Goal: Transaction & Acquisition: Purchase product/service

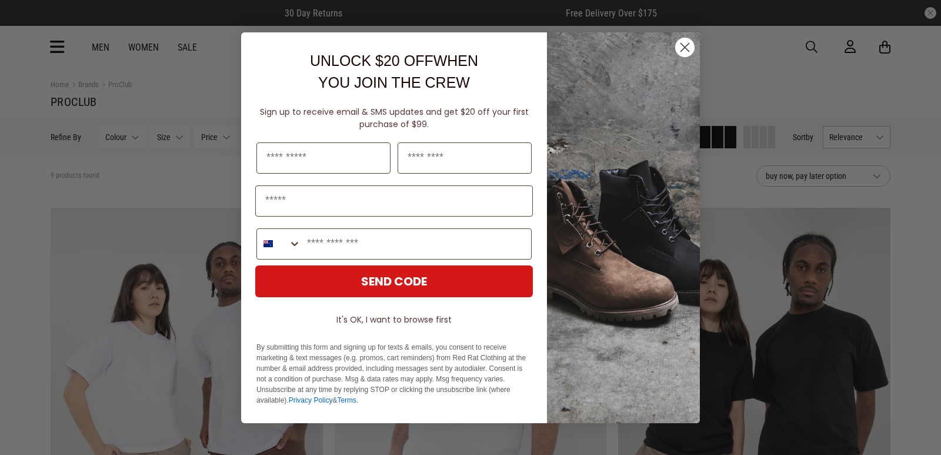
click at [688, 49] on icon "Close dialog" at bounding box center [685, 47] width 8 height 8
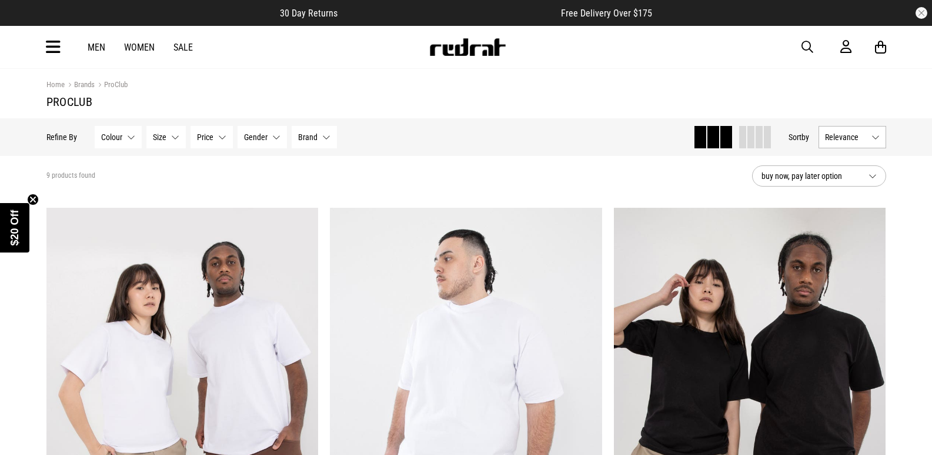
click at [82, 85] on link "Brands" at bounding box center [80, 85] width 30 height 11
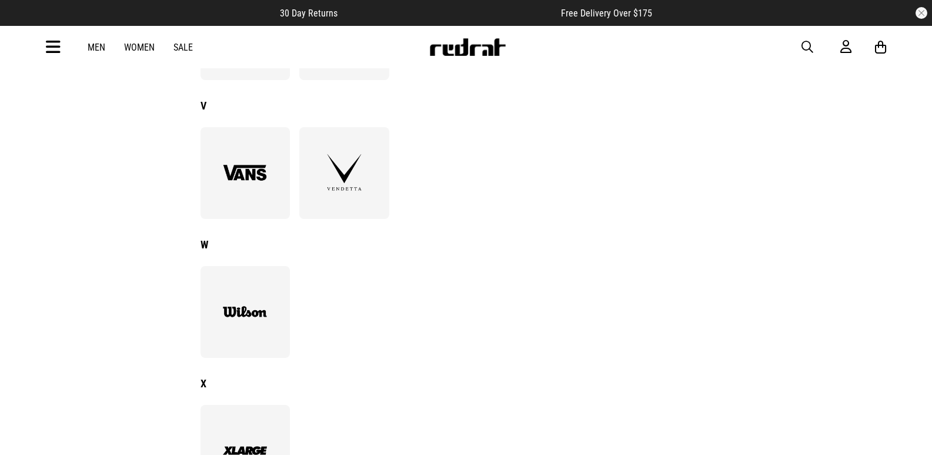
scroll to position [1851, 0]
click at [336, 175] on img at bounding box center [344, 174] width 64 height 44
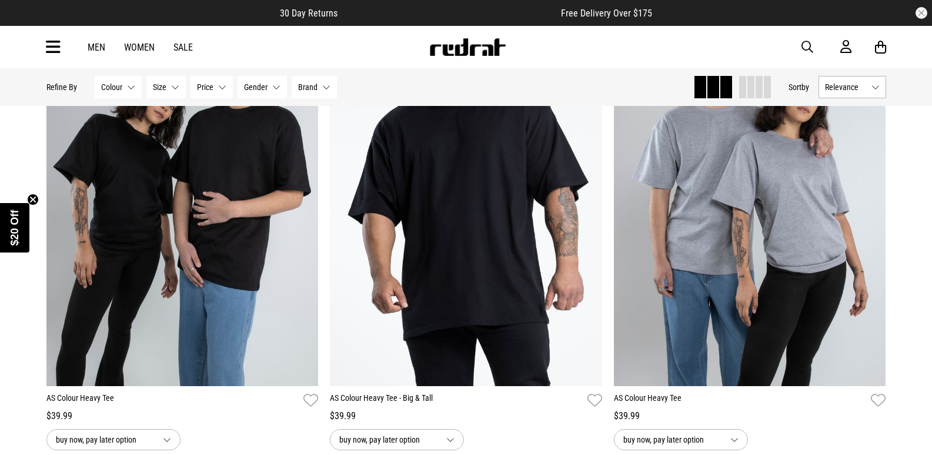
scroll to position [3105, 0]
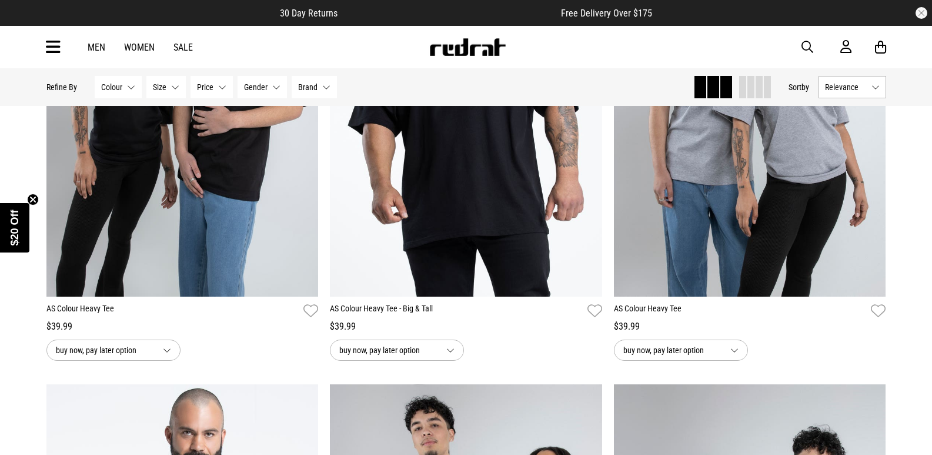
click at [487, 182] on img at bounding box center [466, 105] width 272 height 381
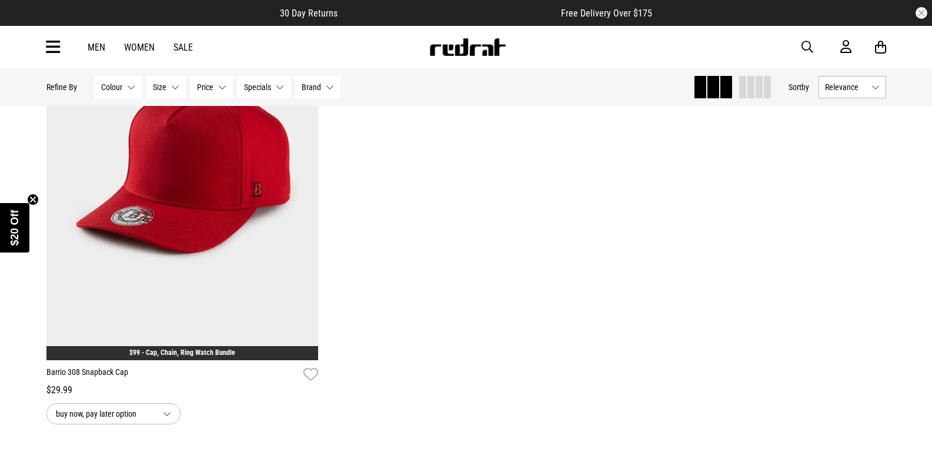
scroll to position [1655, 0]
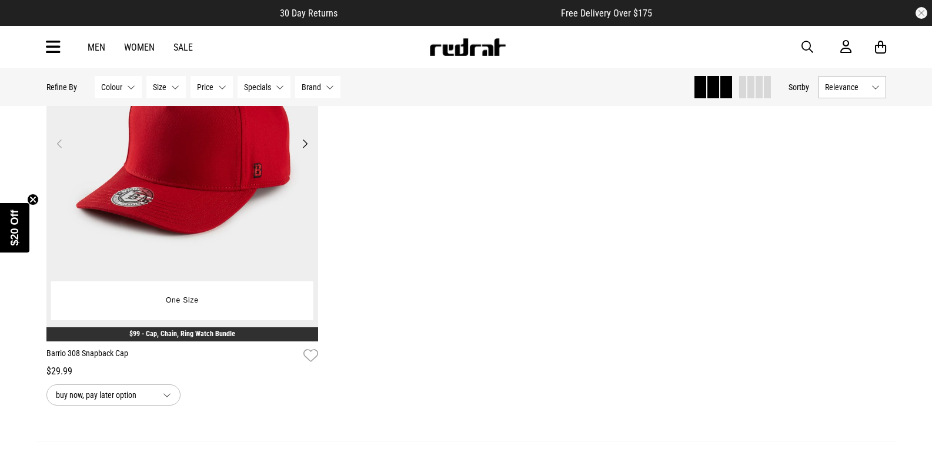
click at [308, 142] on button "Next" at bounding box center [305, 143] width 15 height 14
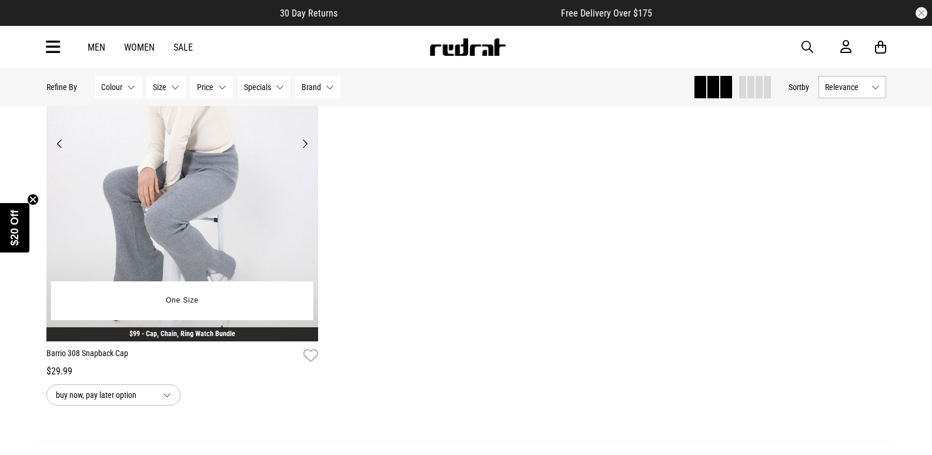
click at [308, 142] on button "Next" at bounding box center [305, 143] width 15 height 14
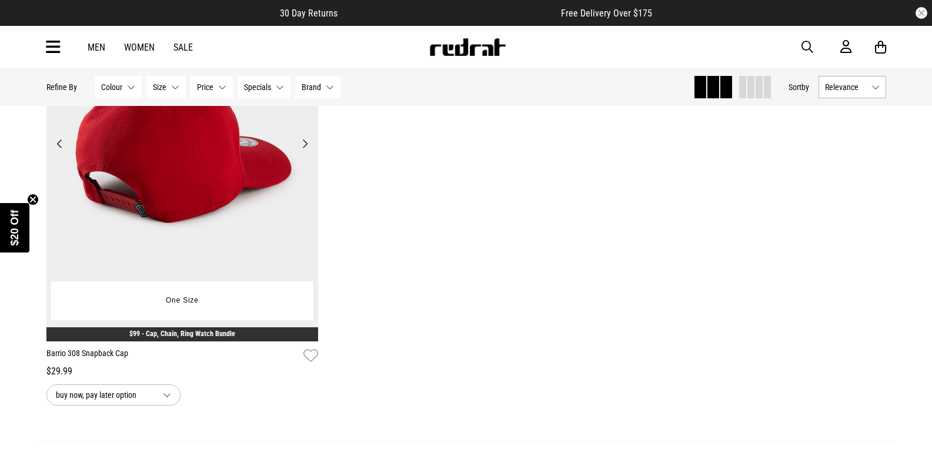
click at [308, 142] on button "Next" at bounding box center [305, 143] width 15 height 14
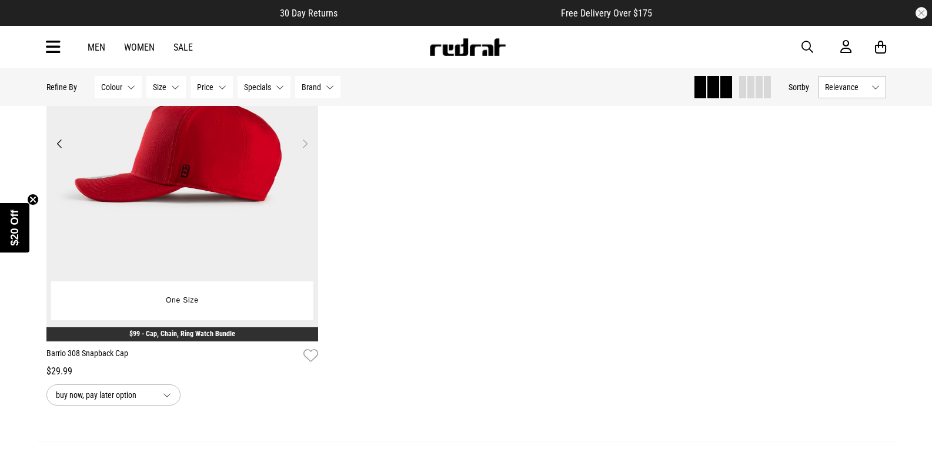
click at [308, 142] on button "Next" at bounding box center [305, 143] width 15 height 14
click at [50, 147] on img at bounding box center [182, 150] width 272 height 381
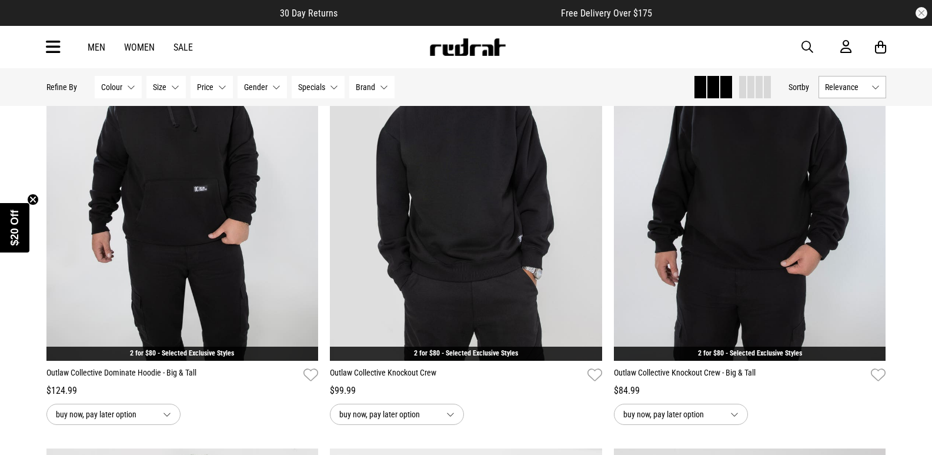
scroll to position [2530, 0]
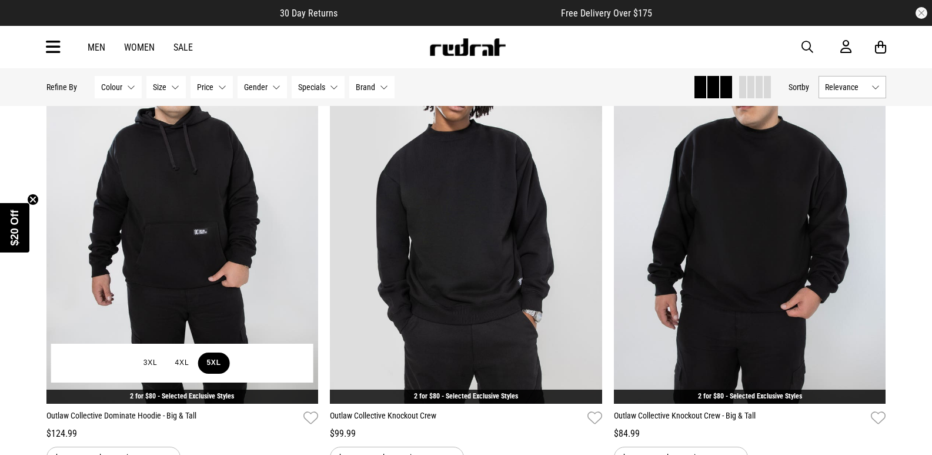
click at [217, 361] on button "5XL" at bounding box center [214, 362] width 32 height 21
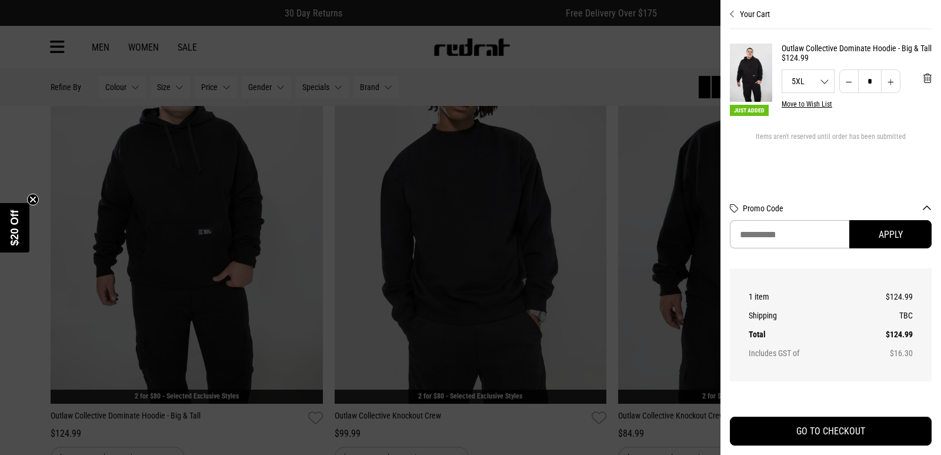
click at [891, 93] on button "Increase quantity" at bounding box center [890, 81] width 19 height 24
click at [928, 84] on span "'Remove from cart" at bounding box center [928, 78] width 8 height 11
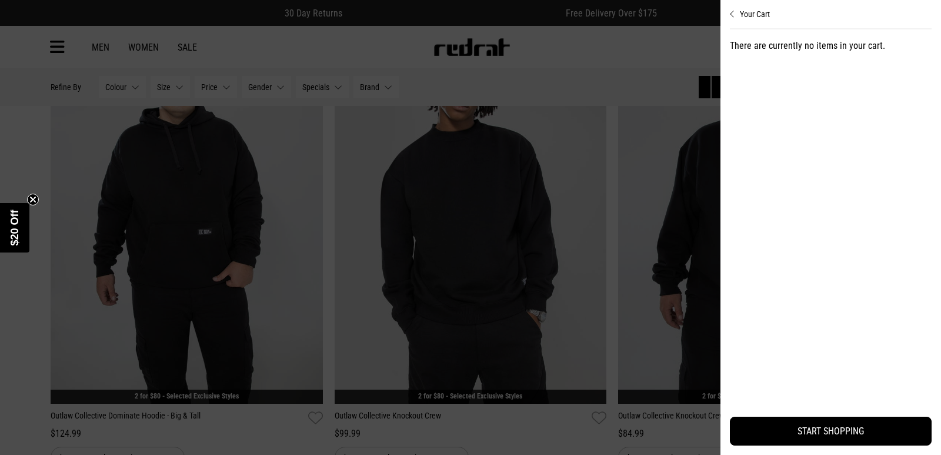
click at [680, 39] on div at bounding box center [470, 227] width 941 height 455
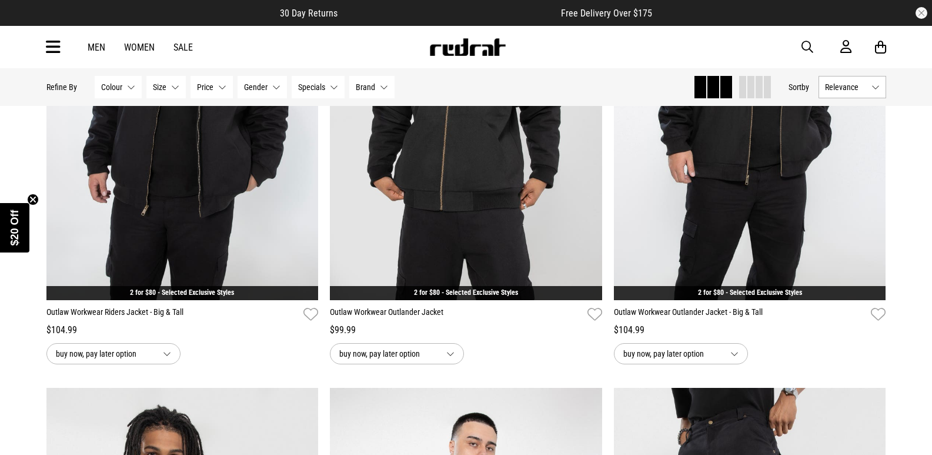
scroll to position [788, 0]
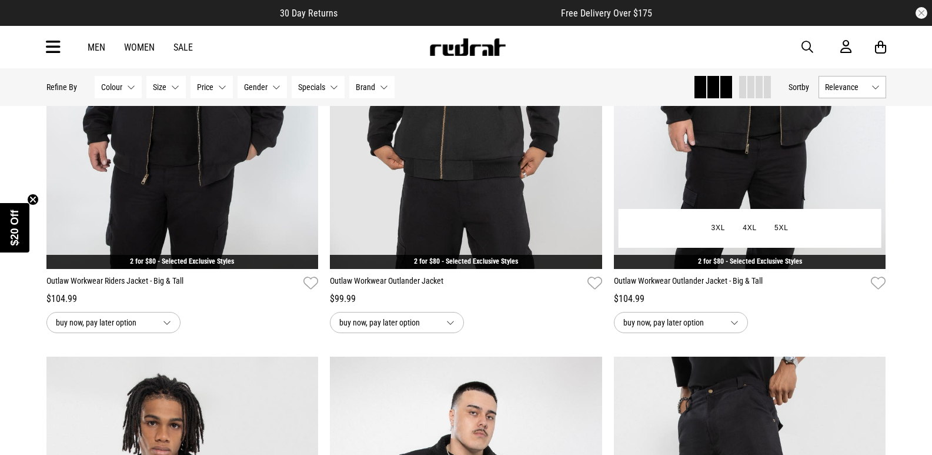
click at [698, 263] on link "2 for $80 - Selected Exclusive Styles" at bounding box center [750, 261] width 104 height 8
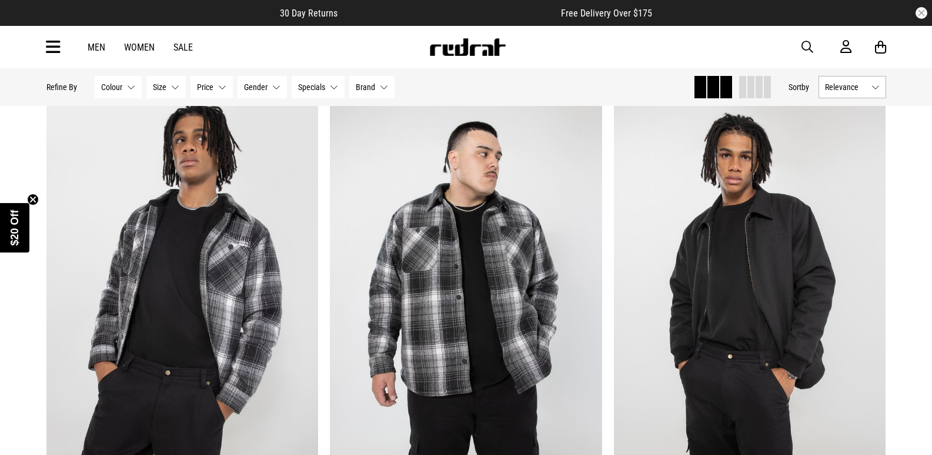
scroll to position [102, 0]
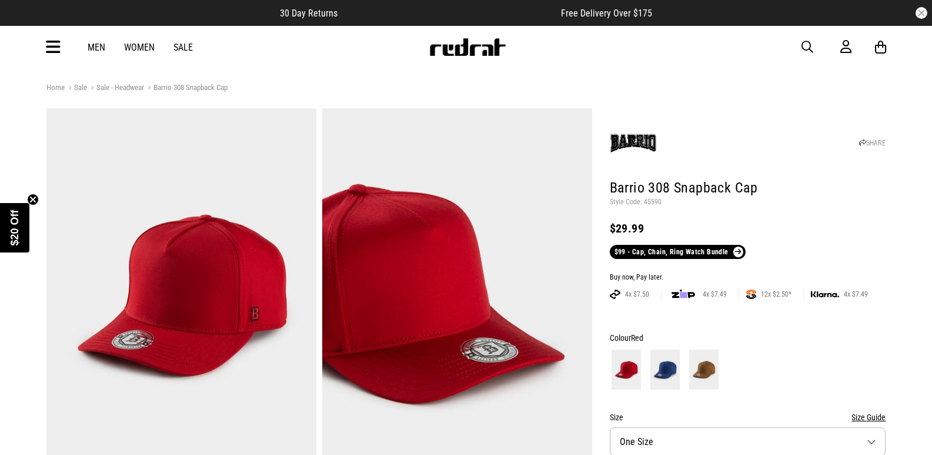
click at [662, 362] on img at bounding box center [665, 369] width 29 height 40
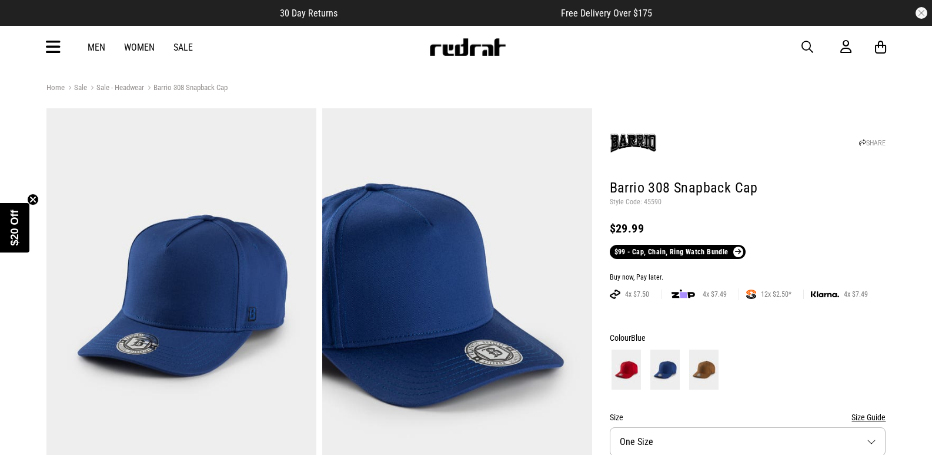
click at [711, 368] on img at bounding box center [703, 369] width 29 height 40
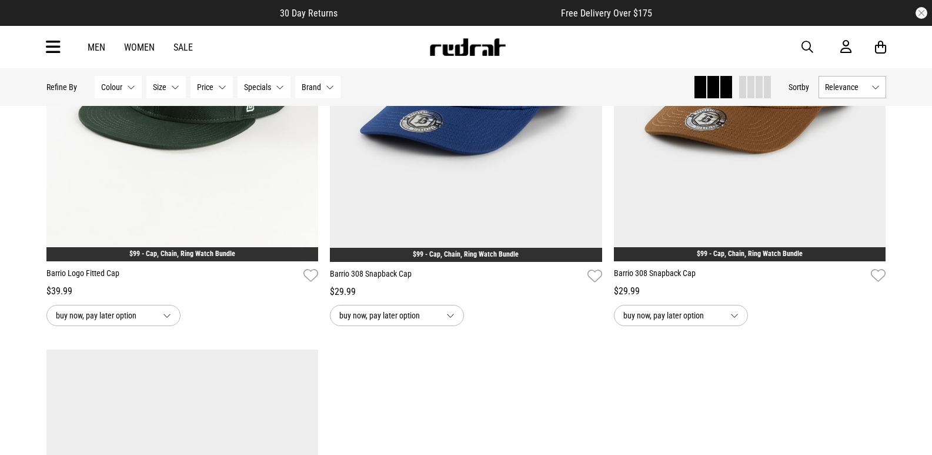
scroll to position [1261, 0]
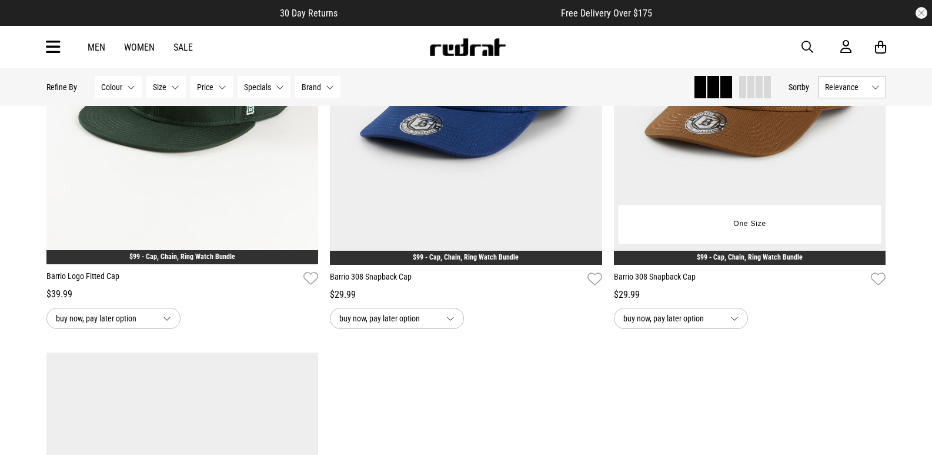
click at [757, 255] on link "$99 - Cap, Chain, Ring Watch Bundle" at bounding box center [750, 257] width 106 height 8
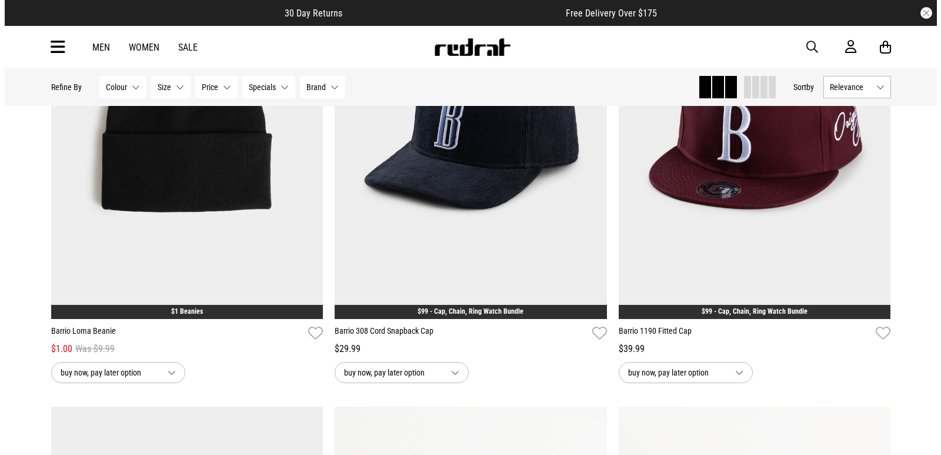
scroll to position [262, 0]
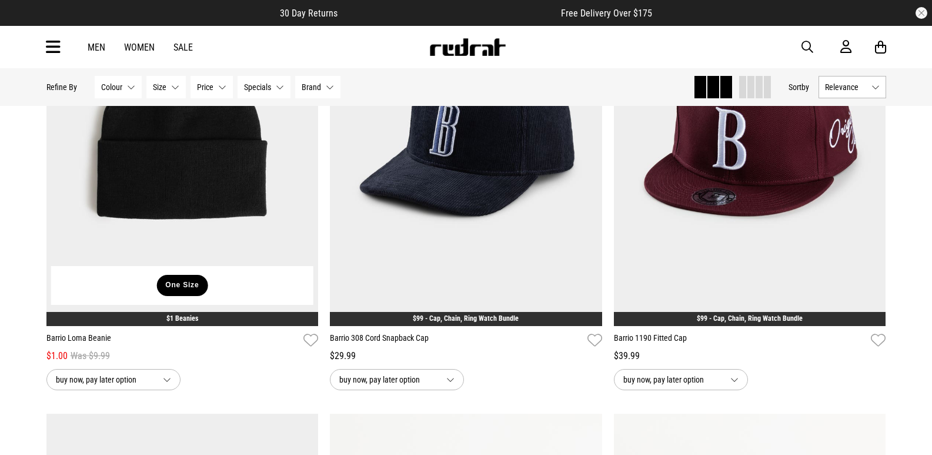
click at [182, 291] on button "One Size" at bounding box center [181, 285] width 51 height 21
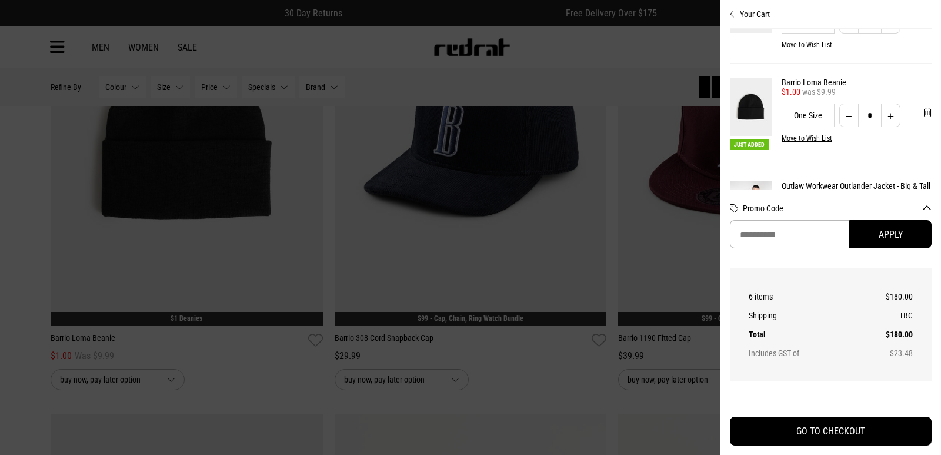
scroll to position [286, 0]
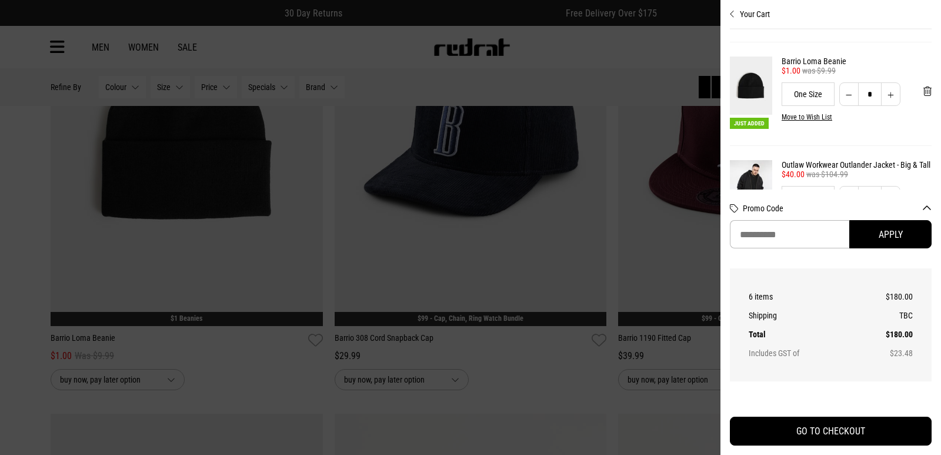
click at [882, 102] on button "Increase quantity" at bounding box center [890, 94] width 19 height 24
click at [863, 102] on input "*" at bounding box center [870, 94] width 24 height 24
click at [881, 101] on button "Increase quantity" at bounding box center [890, 94] width 19 height 24
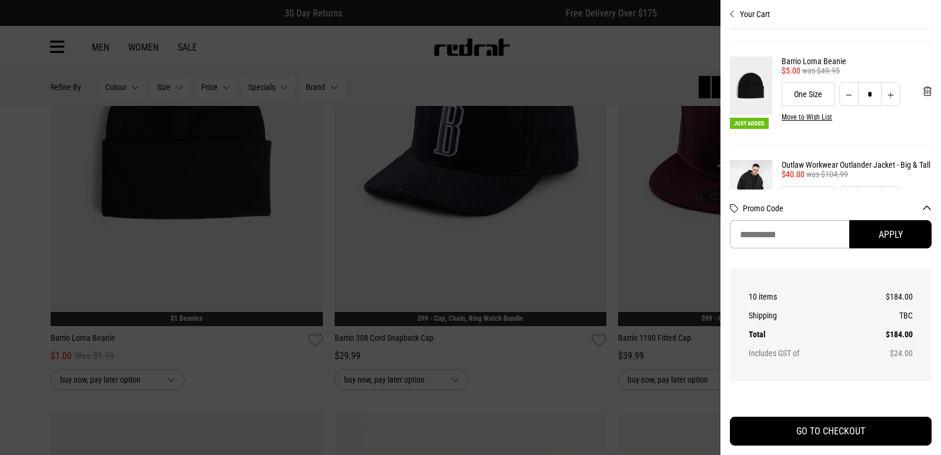
click at [881, 95] on button "Increase quantity" at bounding box center [890, 94] width 19 height 24
type input "*"
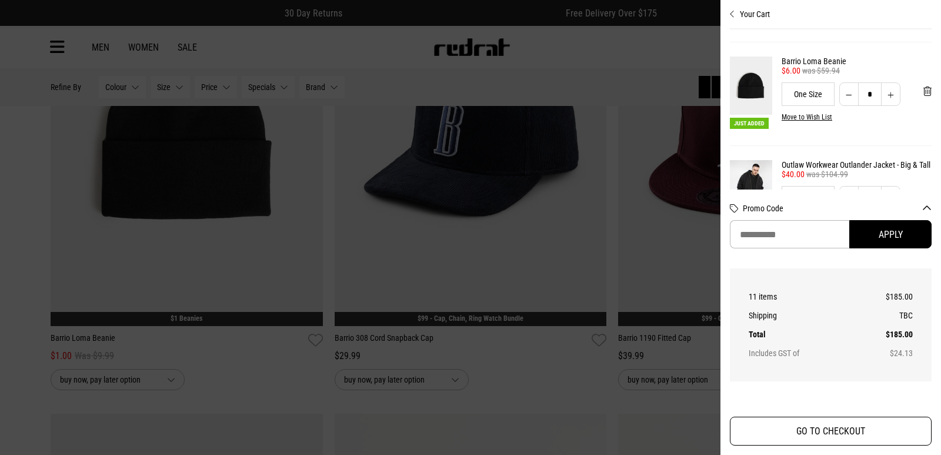
click at [815, 432] on button "GO TO CHECKOUT" at bounding box center [831, 430] width 202 height 29
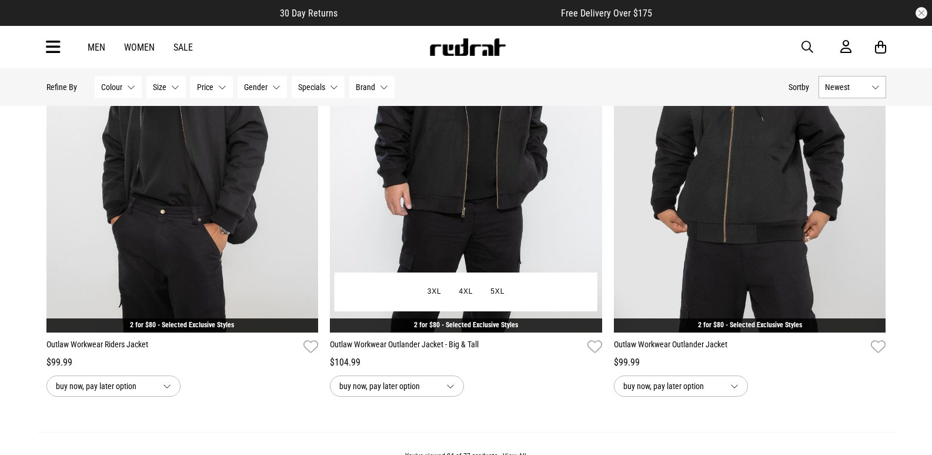
scroll to position [3521, 0]
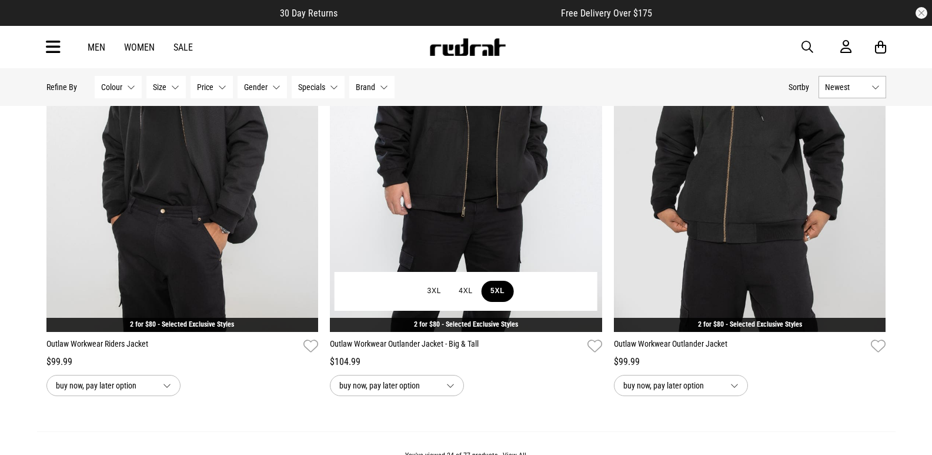
click at [495, 288] on button "5XL" at bounding box center [498, 291] width 32 height 21
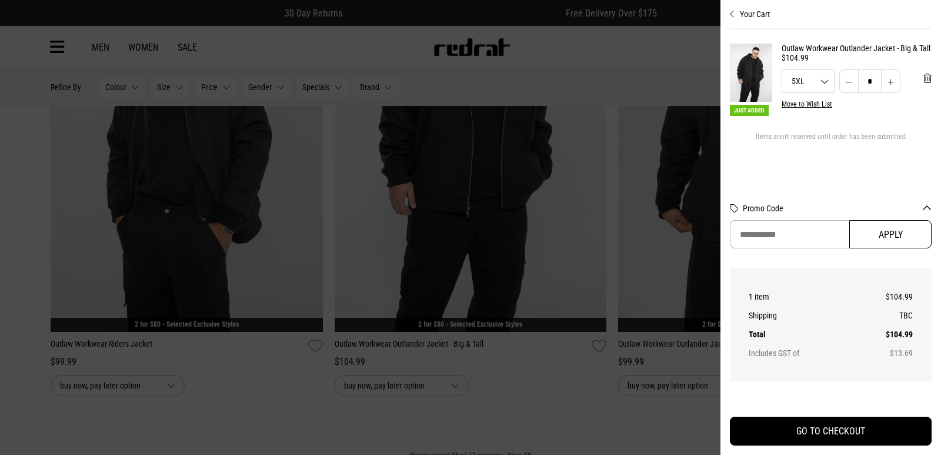
click at [895, 233] on button "Apply" at bounding box center [890, 234] width 82 height 28
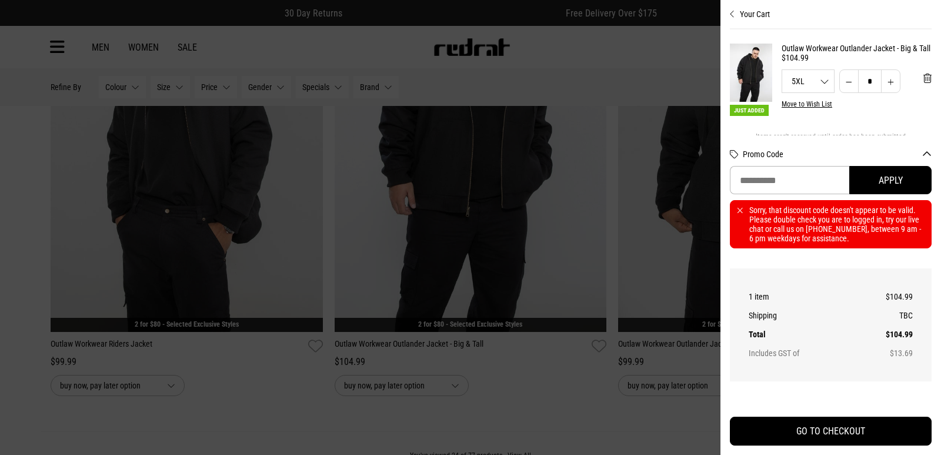
click at [668, 79] on div at bounding box center [470, 227] width 941 height 455
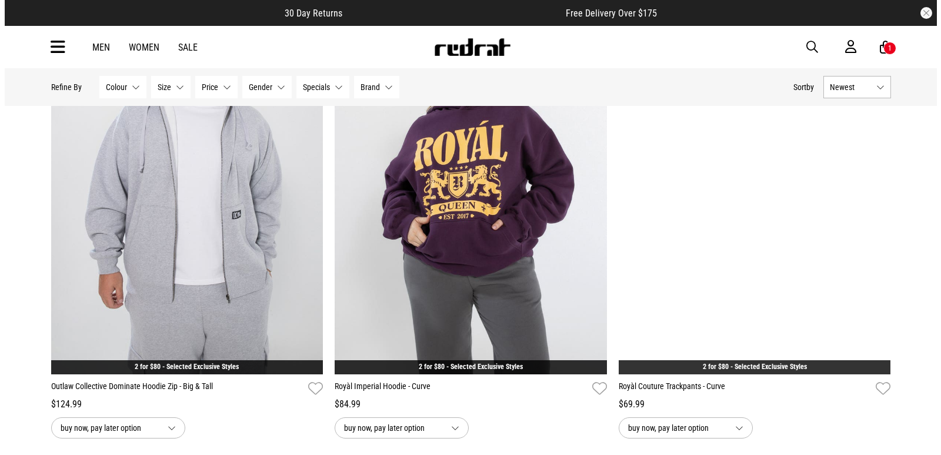
scroll to position [2059, 0]
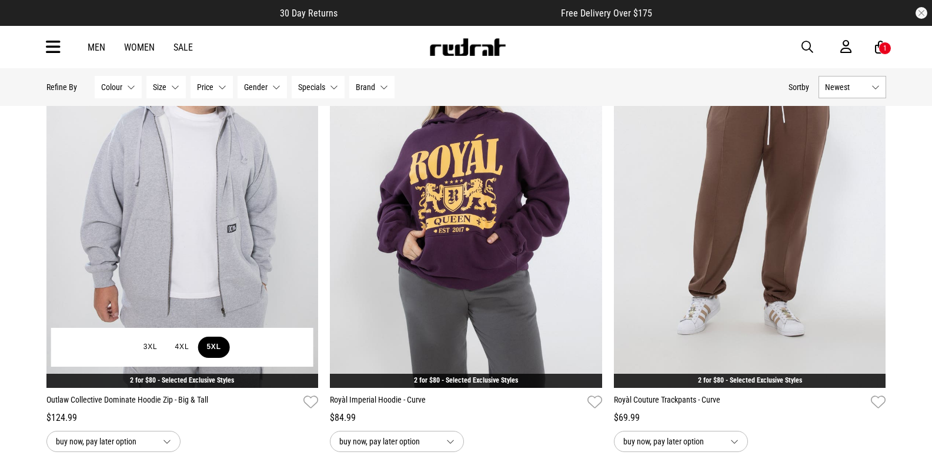
click at [203, 349] on button "5XL" at bounding box center [214, 346] width 32 height 21
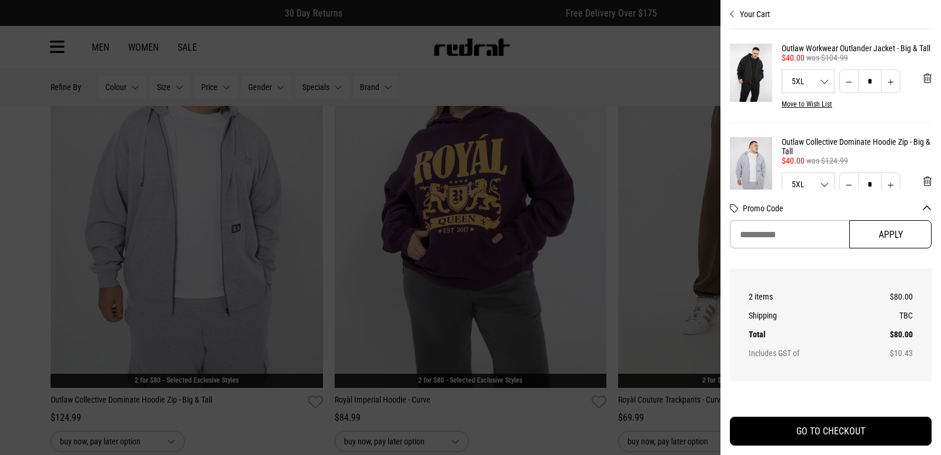
click at [895, 236] on button "Apply" at bounding box center [890, 234] width 82 height 28
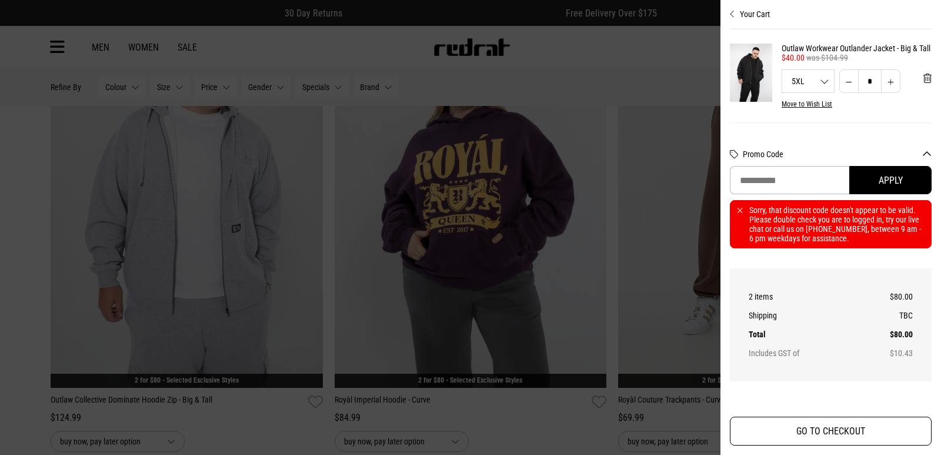
click at [827, 429] on button "GO TO CHECKOUT" at bounding box center [831, 430] width 202 height 29
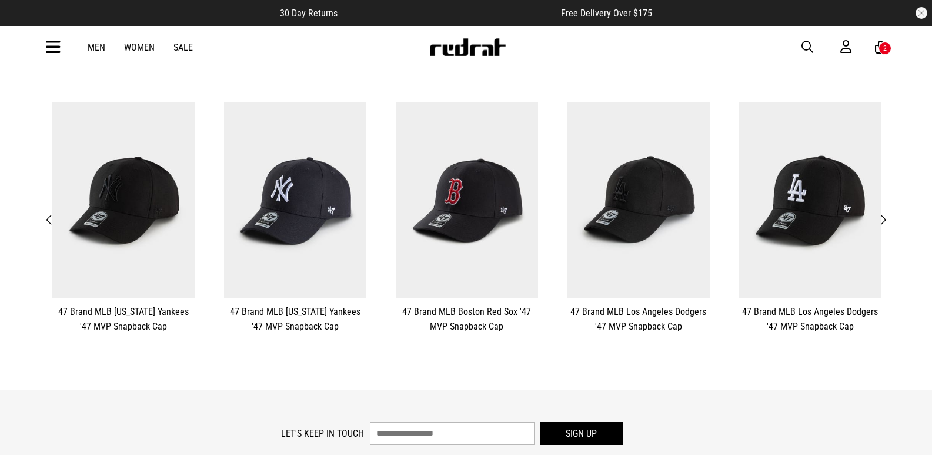
scroll to position [243, 0]
click at [650, 264] on button "One Size" at bounding box center [639, 256] width 51 height 21
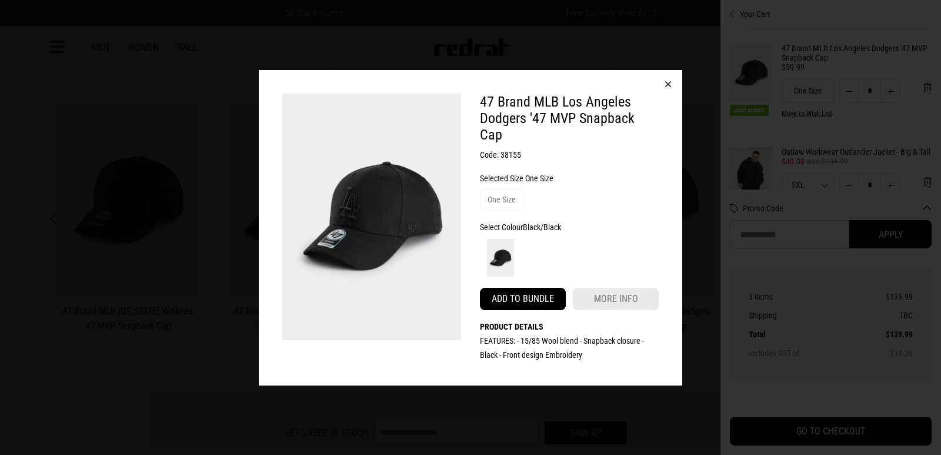
click at [533, 289] on button "Add to bundle" at bounding box center [523, 299] width 86 height 22
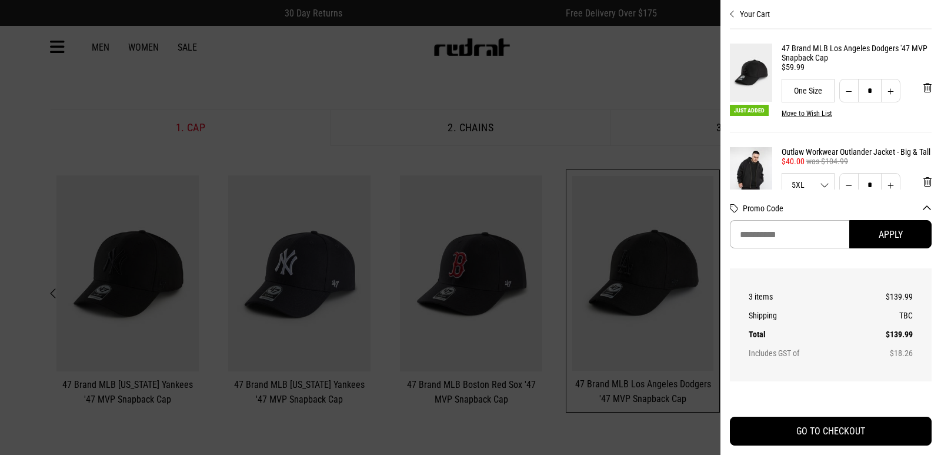
click at [641, 75] on div at bounding box center [470, 227] width 941 height 455
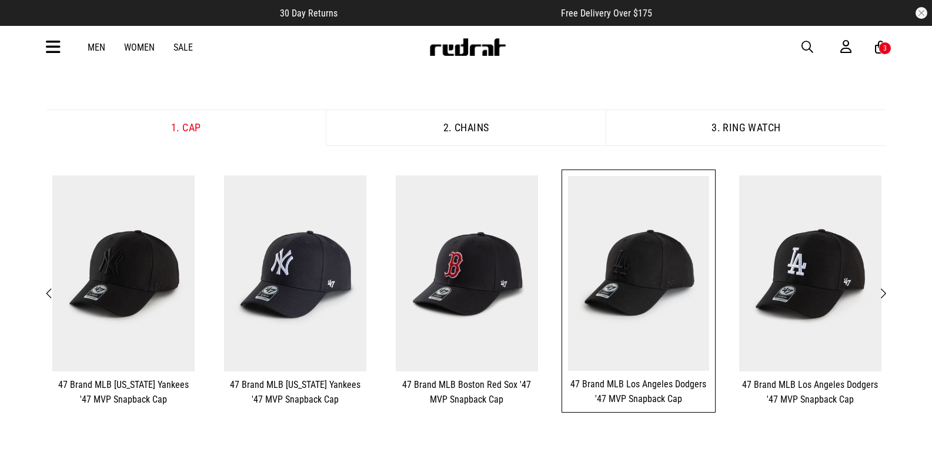
scroll to position [0, 0]
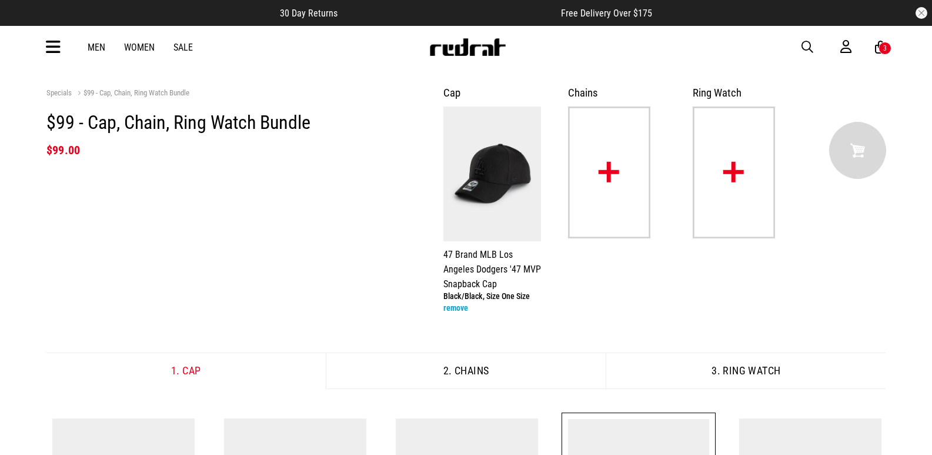
click at [465, 372] on button "2. Chains" at bounding box center [466, 370] width 280 height 36
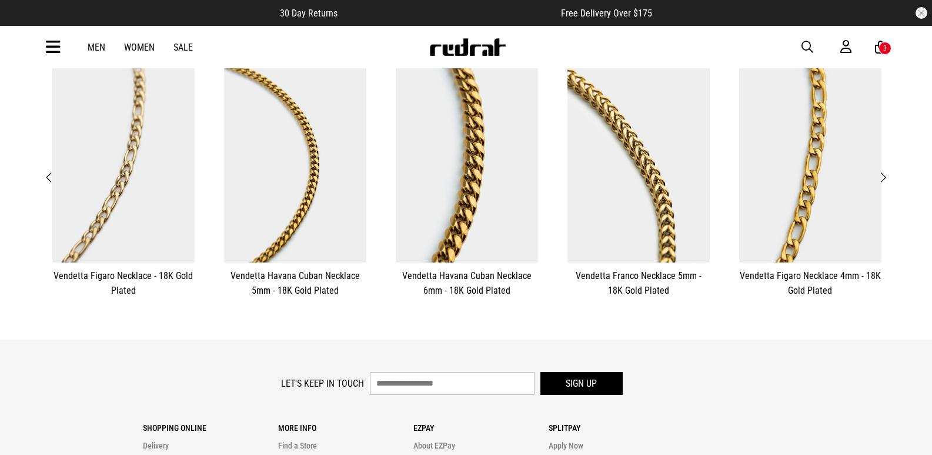
scroll to position [357, 0]
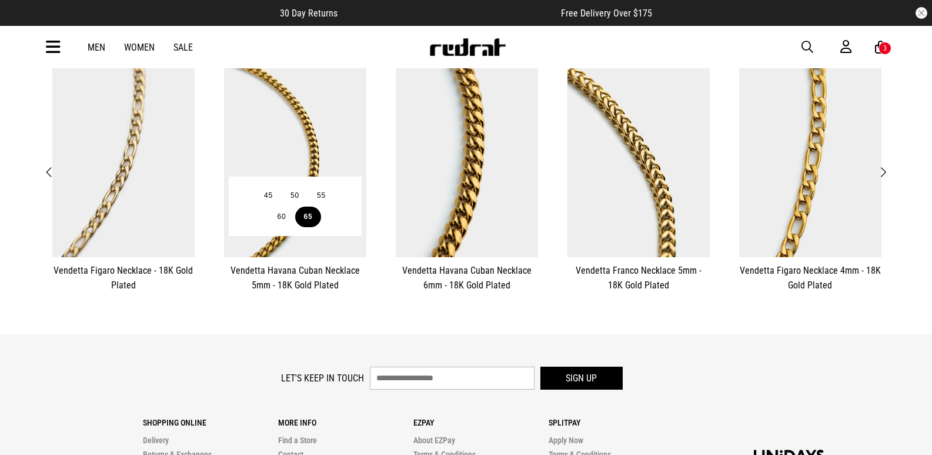
click at [313, 215] on button "65" at bounding box center [308, 216] width 26 height 21
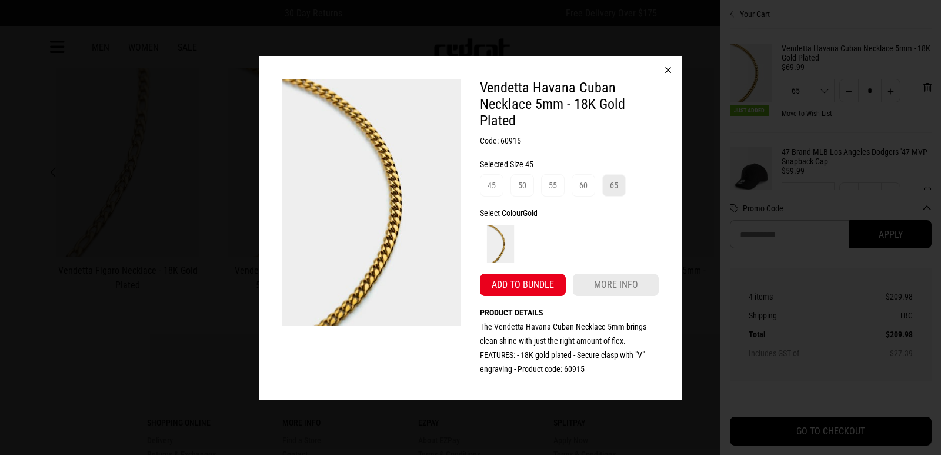
click at [615, 179] on div "65" at bounding box center [614, 185] width 8 height 14
click at [520, 286] on button "Add to bundle" at bounding box center [523, 285] width 86 height 22
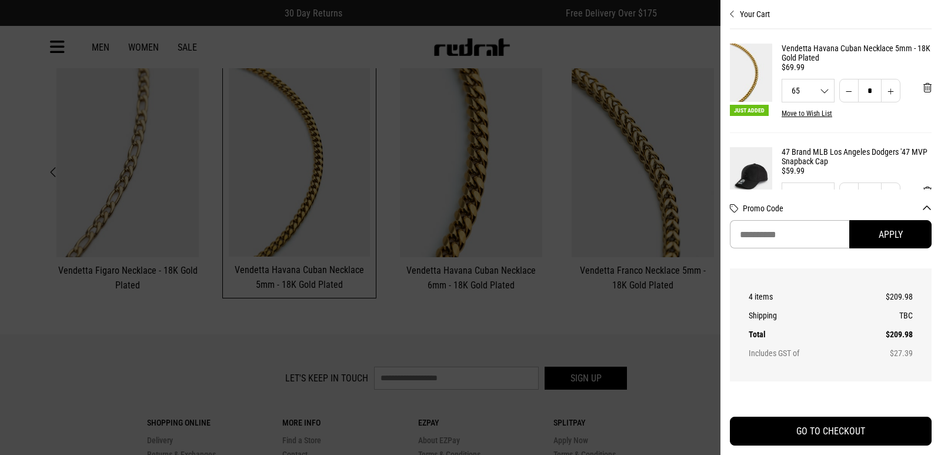
click at [648, 321] on div at bounding box center [470, 227] width 941 height 455
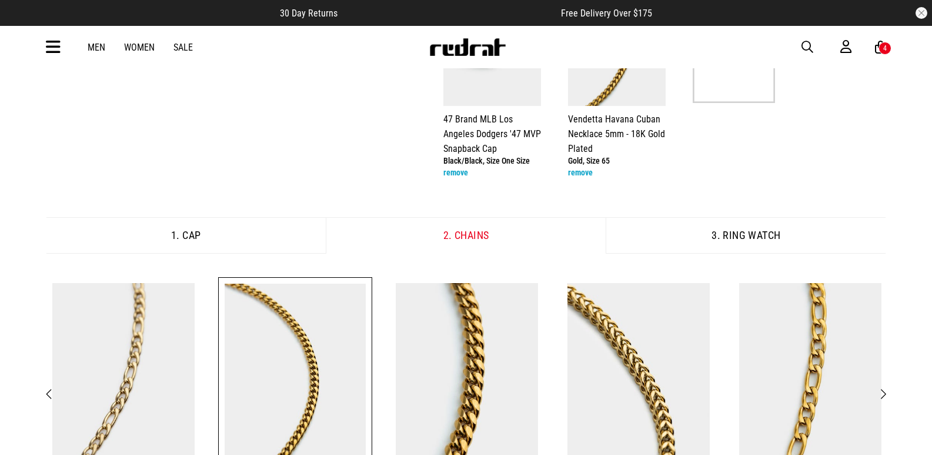
scroll to position [0, 0]
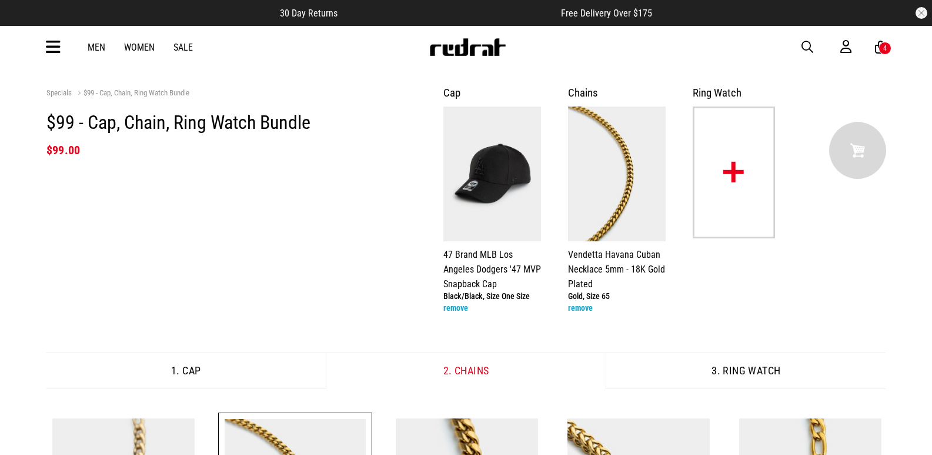
click at [715, 213] on img at bounding box center [734, 172] width 82 height 132
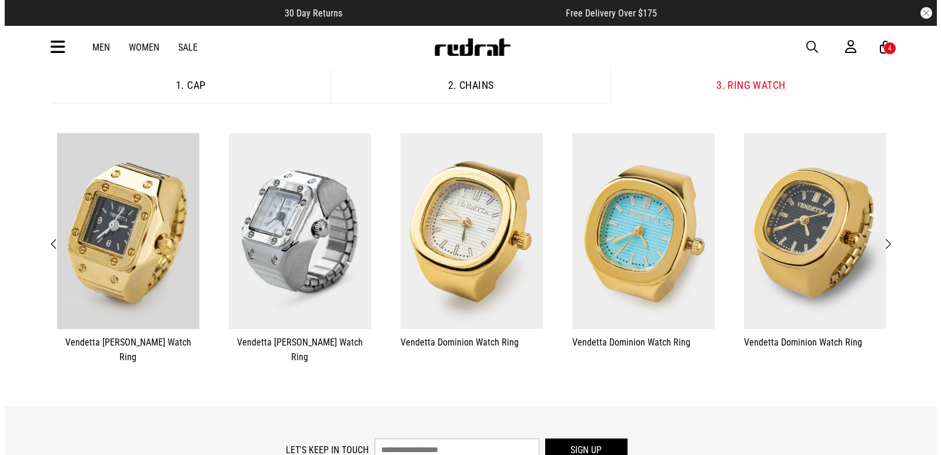
scroll to position [306, 0]
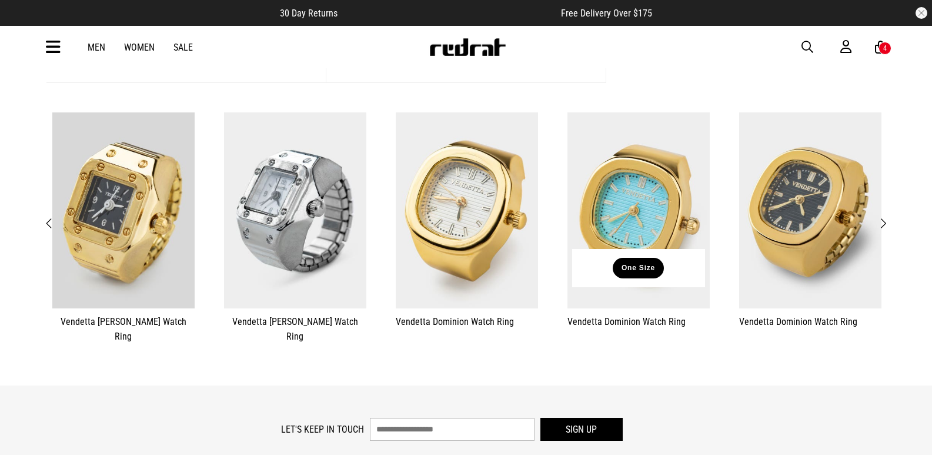
click at [639, 272] on button "One Size" at bounding box center [638, 268] width 51 height 21
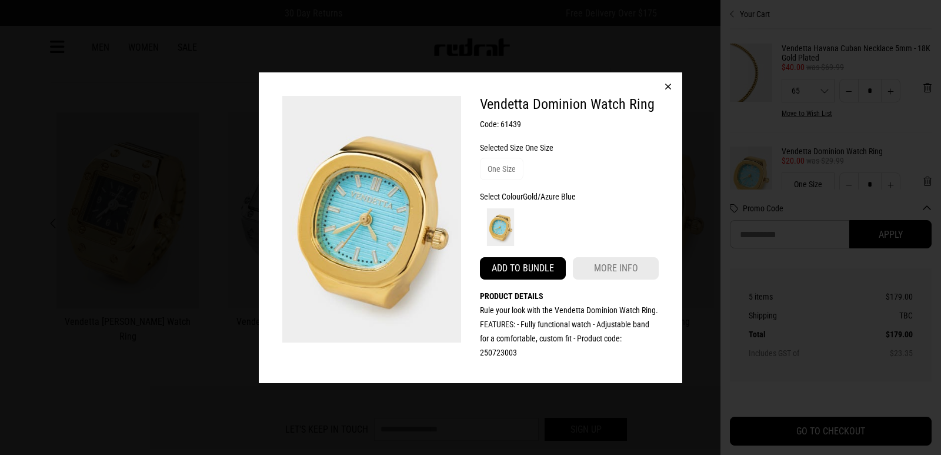
click at [548, 265] on button "Add to bundle" at bounding box center [523, 268] width 86 height 22
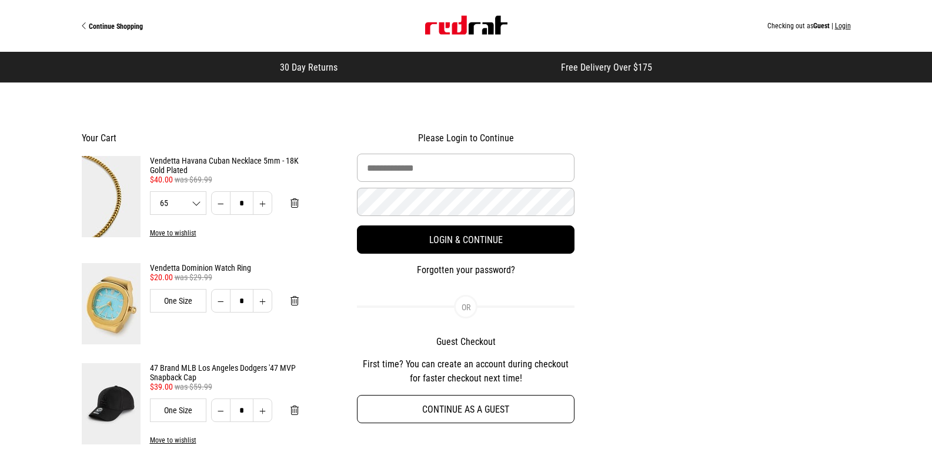
click at [477, 409] on button "Continue as a guest" at bounding box center [466, 409] width 218 height 28
select select "**********"
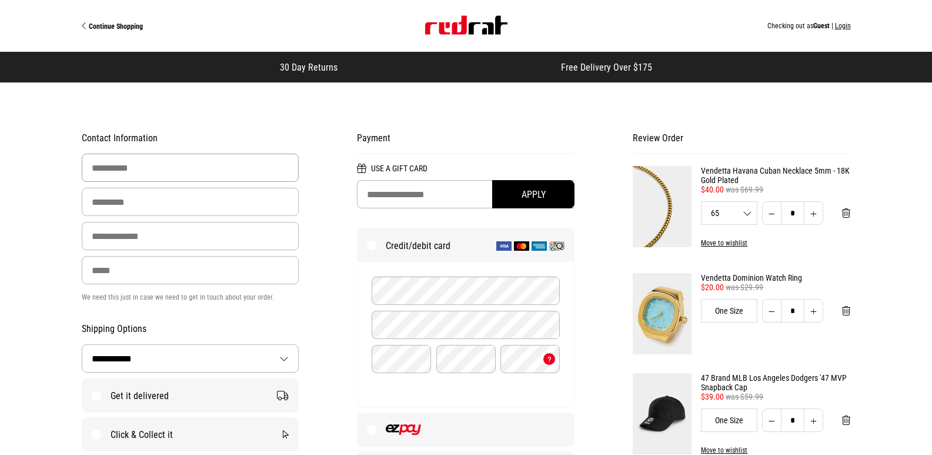
click at [232, 164] on input "First Name" at bounding box center [191, 168] width 218 height 28
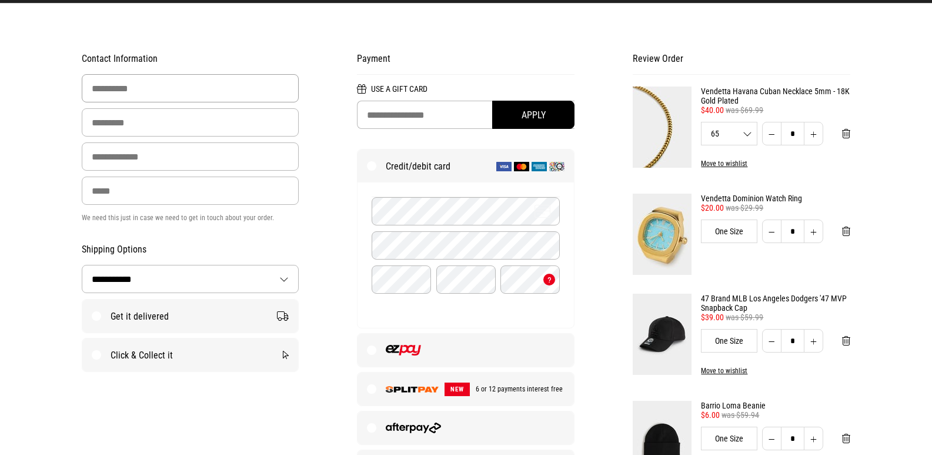
scroll to position [51, 0]
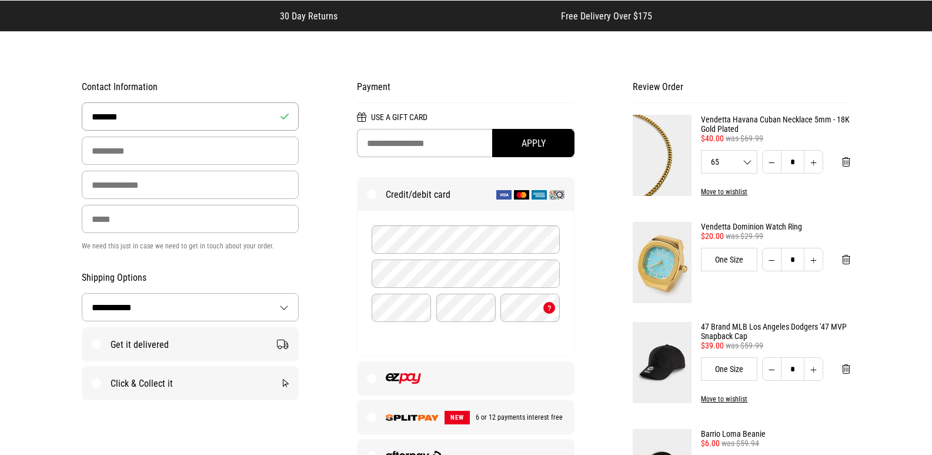
type input "*******"
click at [236, 154] on input "Last Name" at bounding box center [191, 150] width 218 height 28
type input "*******"
click at [228, 189] on input "Email Address" at bounding box center [191, 185] width 218 height 28
type input "**********"
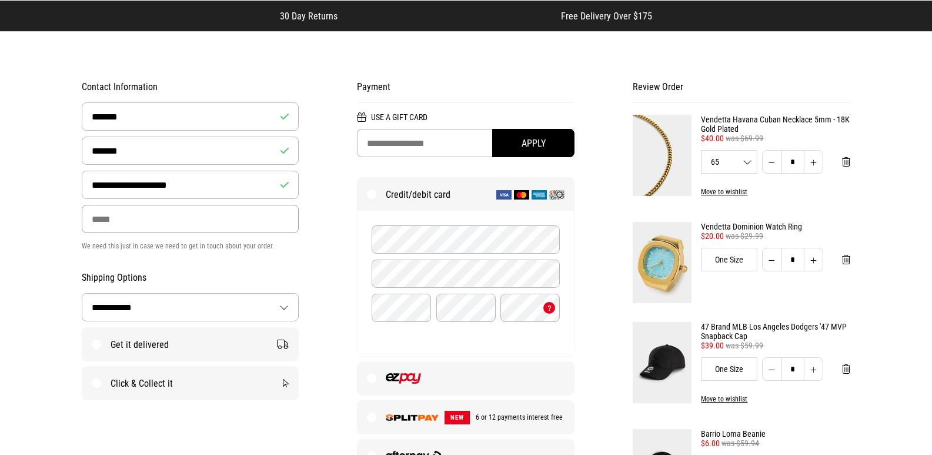
click at [198, 228] on input "Phone" at bounding box center [191, 219] width 218 height 28
type input "**********"
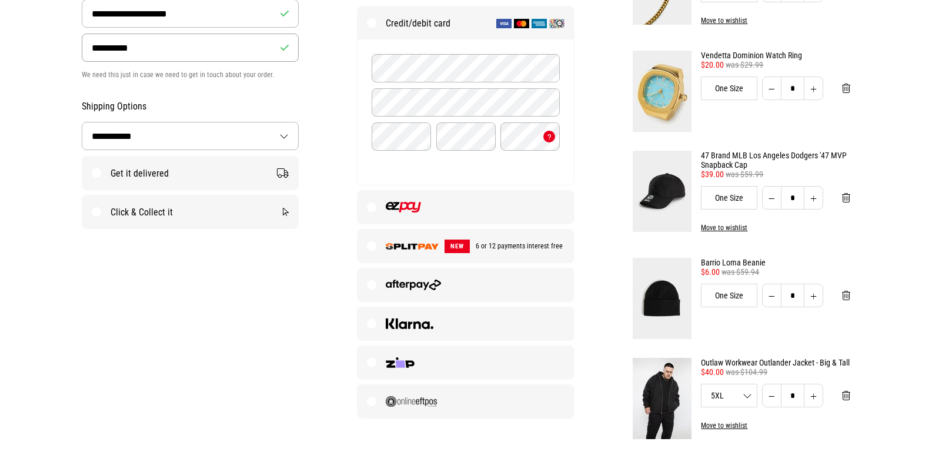
scroll to position [224, 0]
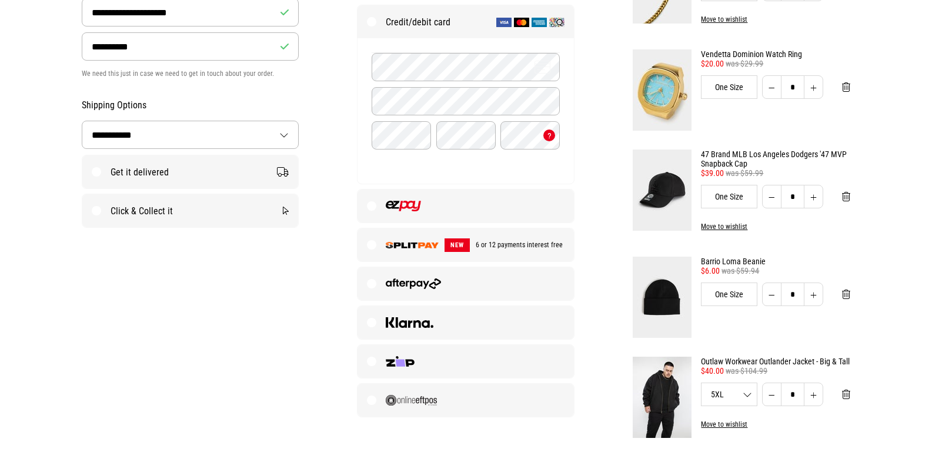
click at [236, 170] on label "Get it delivered" at bounding box center [190, 171] width 216 height 33
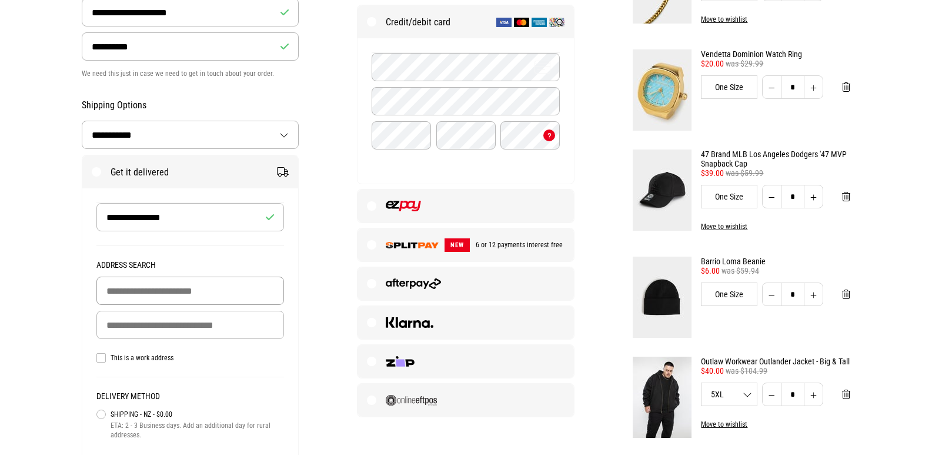
click at [217, 291] on input "Building Name (Optional)" at bounding box center [190, 290] width 188 height 28
type input "**********"
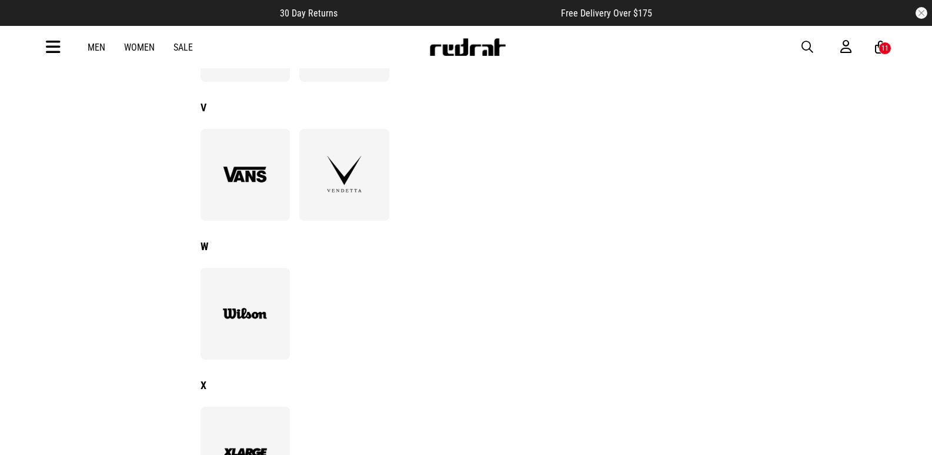
click at [244, 306] on img at bounding box center [245, 313] width 64 height 44
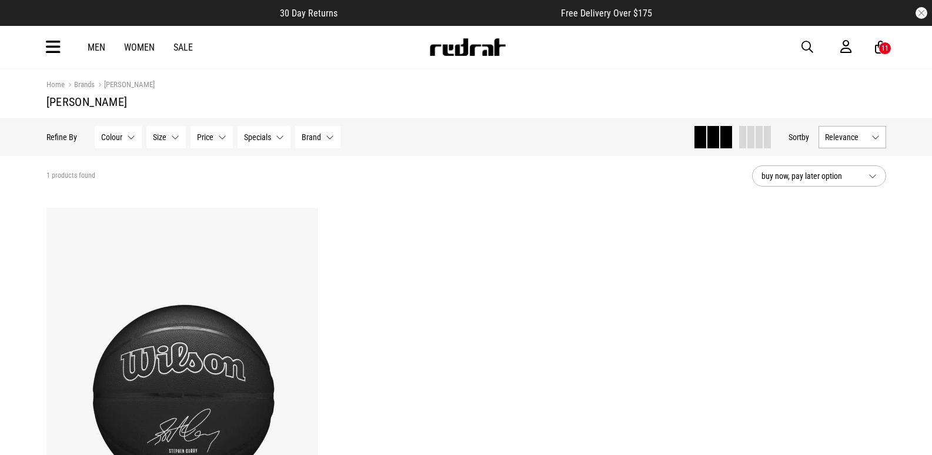
click at [100, 44] on link "Men" at bounding box center [97, 47] width 18 height 11
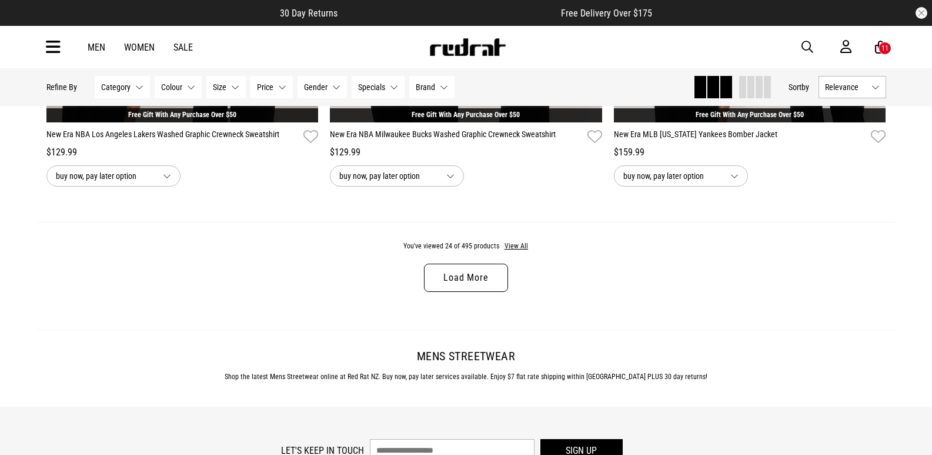
scroll to position [3753, 0]
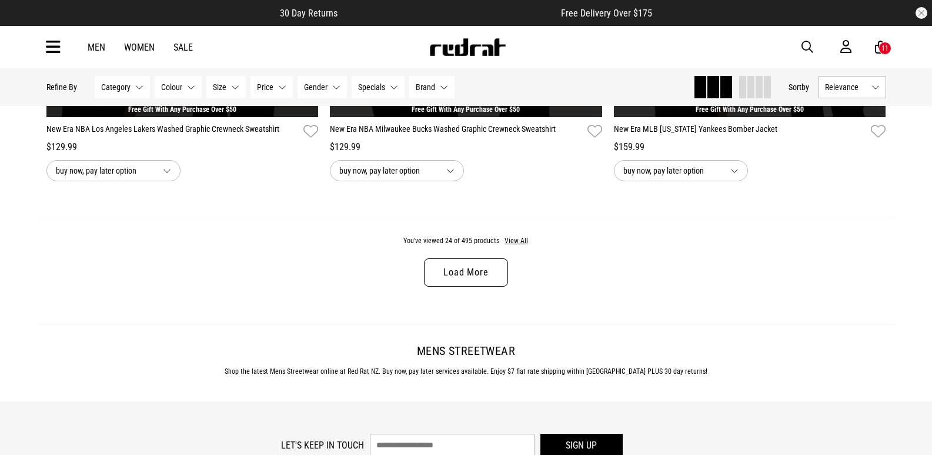
click at [479, 276] on link "Load More" at bounding box center [466, 272] width 84 height 28
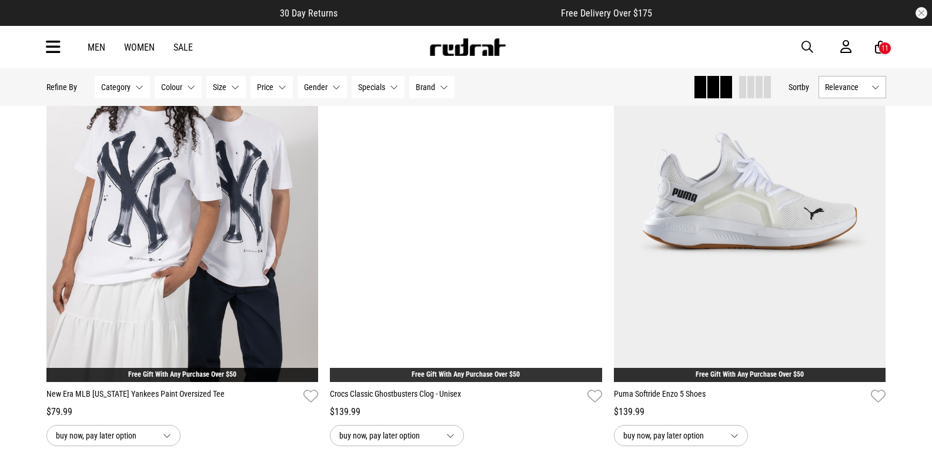
scroll to position [4428, 0]
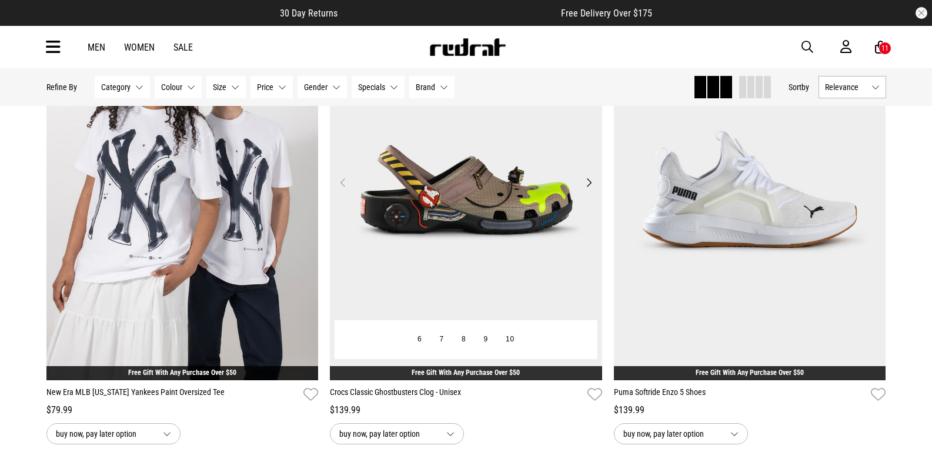
click at [588, 183] on button "Next" at bounding box center [589, 182] width 15 height 14
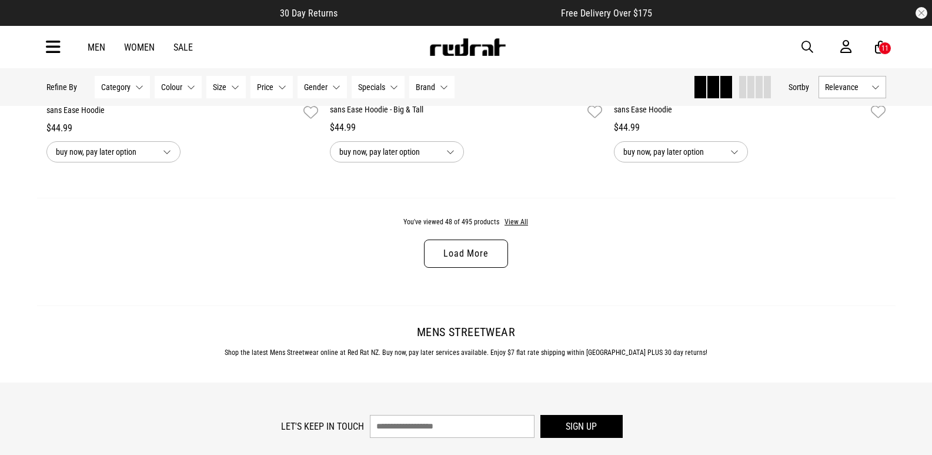
scroll to position [7526, 0]
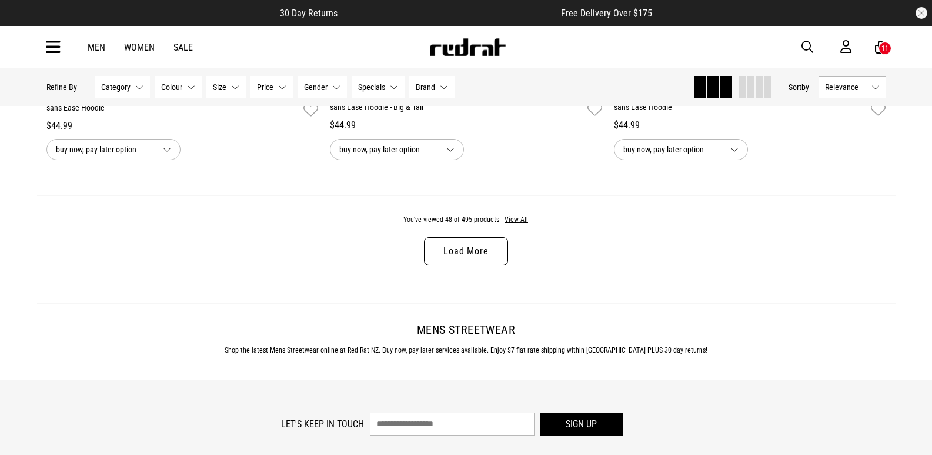
click at [474, 265] on link "Load More" at bounding box center [466, 251] width 84 height 28
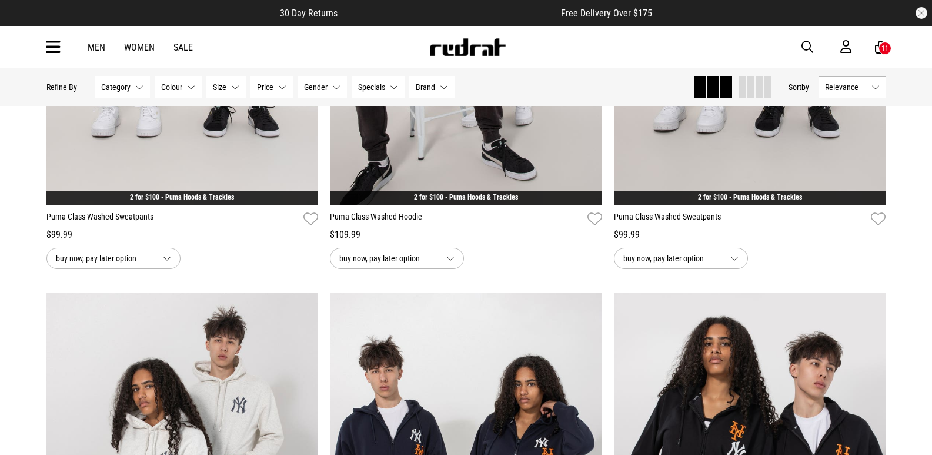
scroll to position [8820, 0]
